Goal: Transaction & Acquisition: Register for event/course

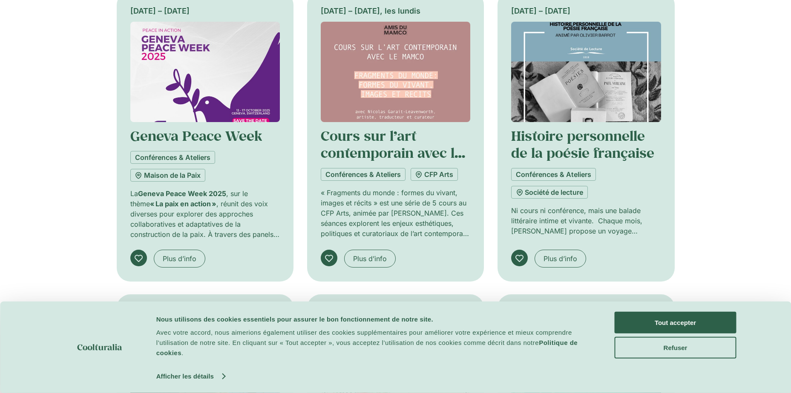
scroll to position [468, 0]
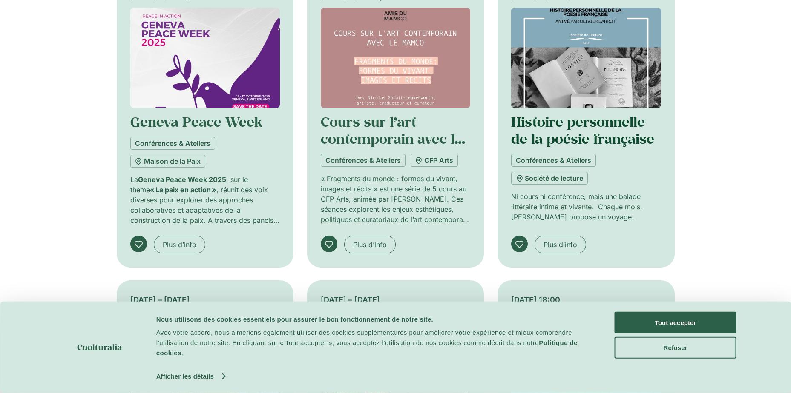
click at [562, 148] on link "Histoire personnelle de la poésie française" at bounding box center [582, 130] width 143 height 35
click at [613, 89] on img at bounding box center [585, 58] width 149 height 100
click at [680, 321] on button "Tout accepter" at bounding box center [675, 323] width 122 height 22
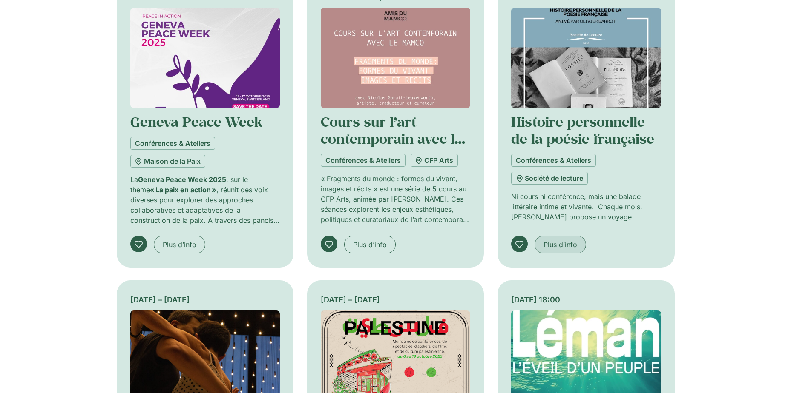
click at [558, 250] on span "Plus d’info" at bounding box center [560, 245] width 34 height 10
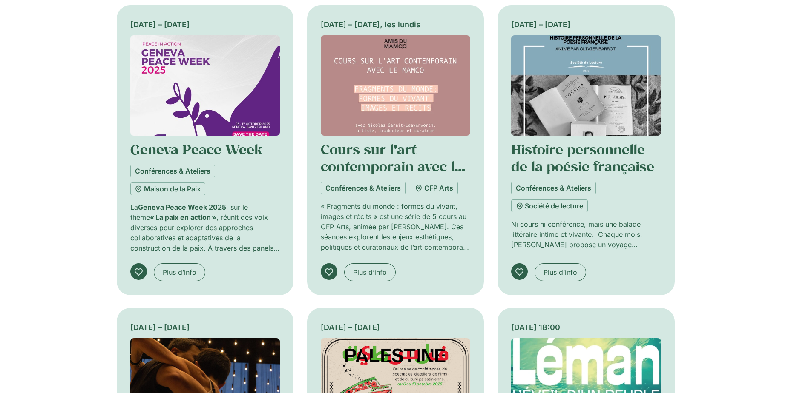
scroll to position [426, 0]
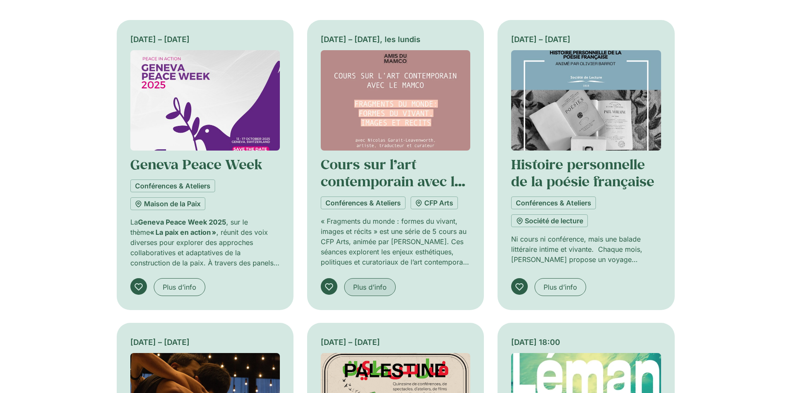
click at [365, 293] on span "Plus d’info" at bounding box center [370, 287] width 34 height 10
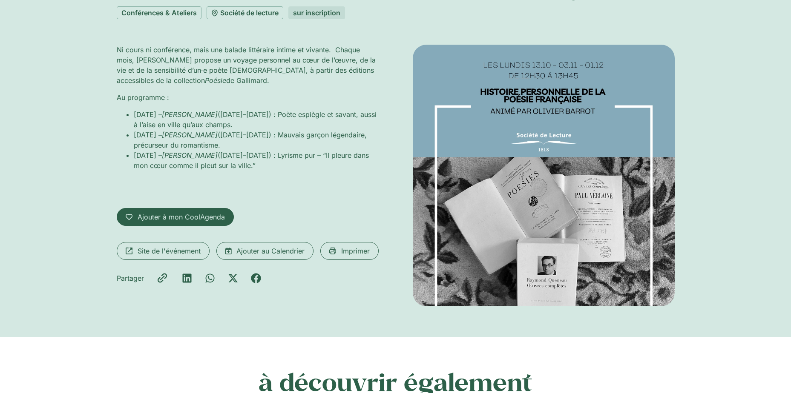
scroll to position [128, 0]
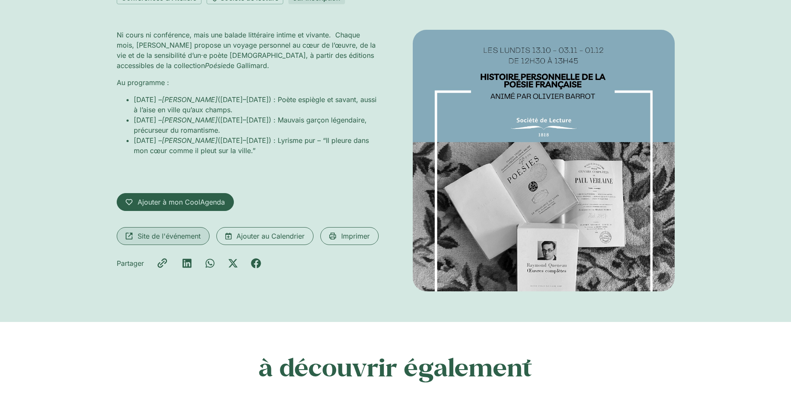
click at [171, 240] on span "Site de l'événement" at bounding box center [169, 236] width 63 height 10
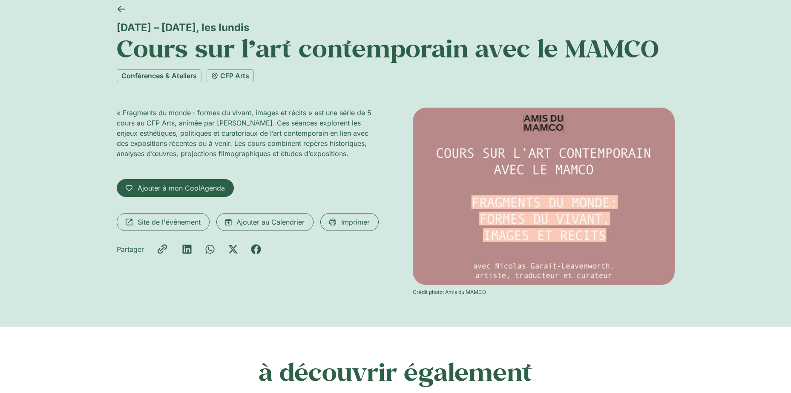
scroll to position [170, 0]
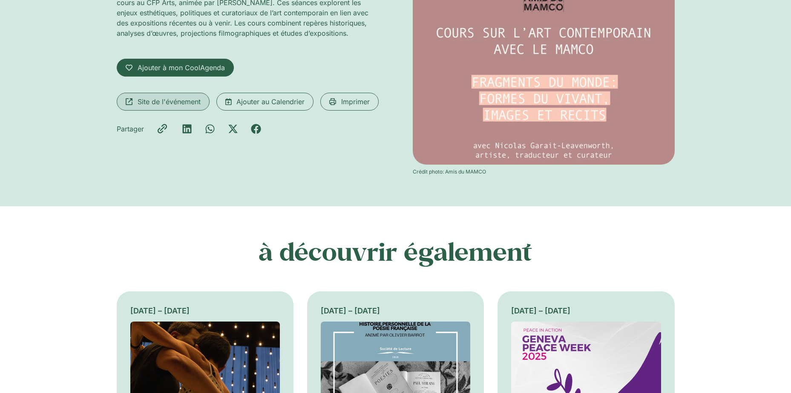
click at [195, 107] on span "Site de l'événement" at bounding box center [169, 102] width 63 height 10
